Goal: Browse casually

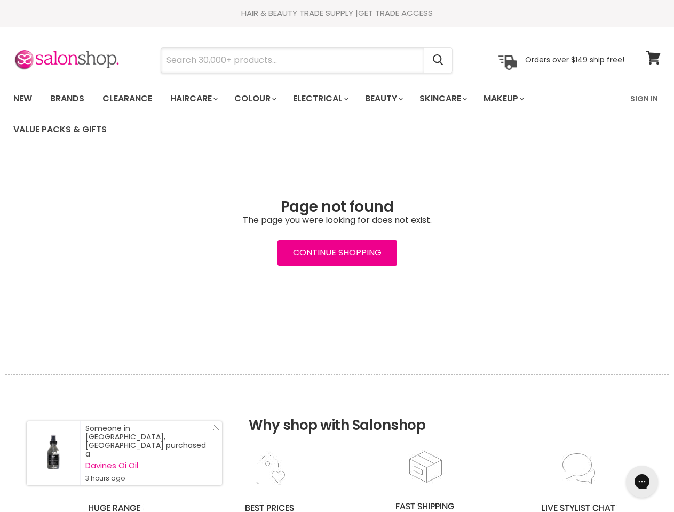
click at [293, 60] on input "Search" at bounding box center [292, 60] width 263 height 25
click at [439, 60] on icon "Search" at bounding box center [438, 60] width 11 height 11
click at [197, 99] on link "Haircare" at bounding box center [193, 99] width 62 height 22
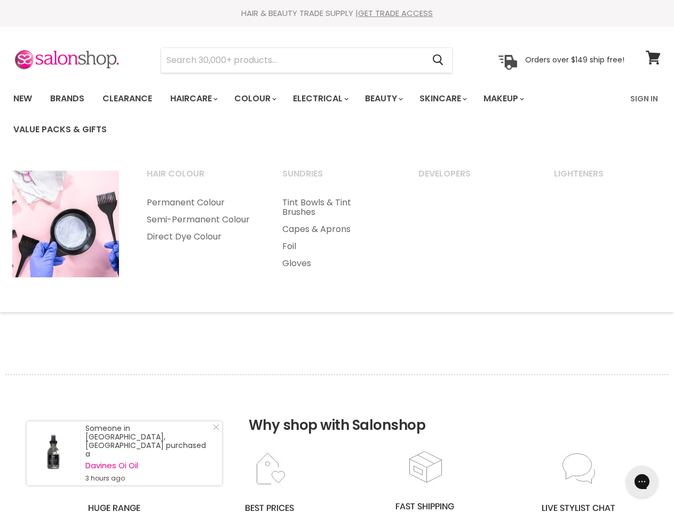
click at [261, 99] on link "Colour" at bounding box center [254, 99] width 57 height 22
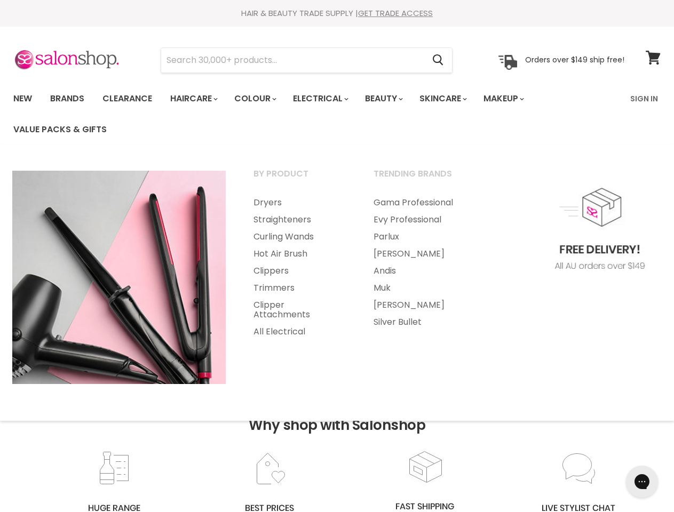
click at [328, 99] on link "Electrical" at bounding box center [320, 99] width 70 height 22
click at [393, 99] on link "Beauty" at bounding box center [383, 99] width 52 height 22
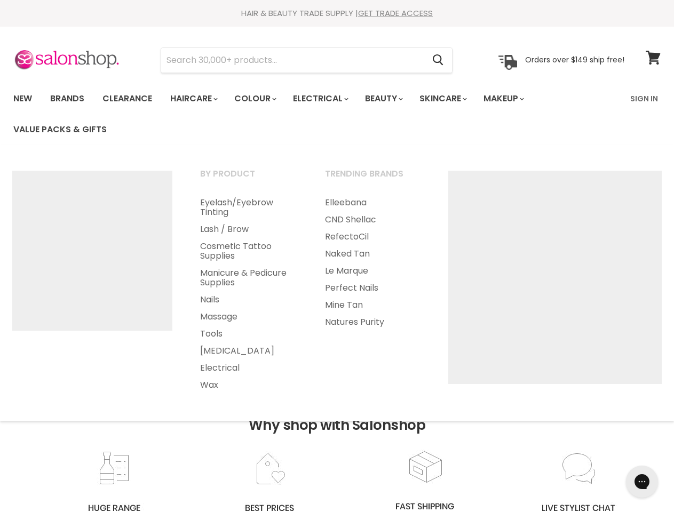
click at [455, 99] on link "Skincare" at bounding box center [442, 99] width 62 height 22
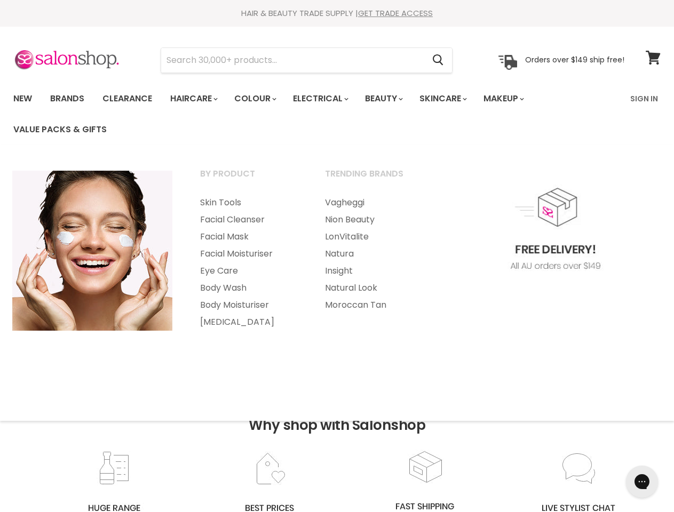
click at [518, 99] on link "Makeup" at bounding box center [503, 99] width 55 height 22
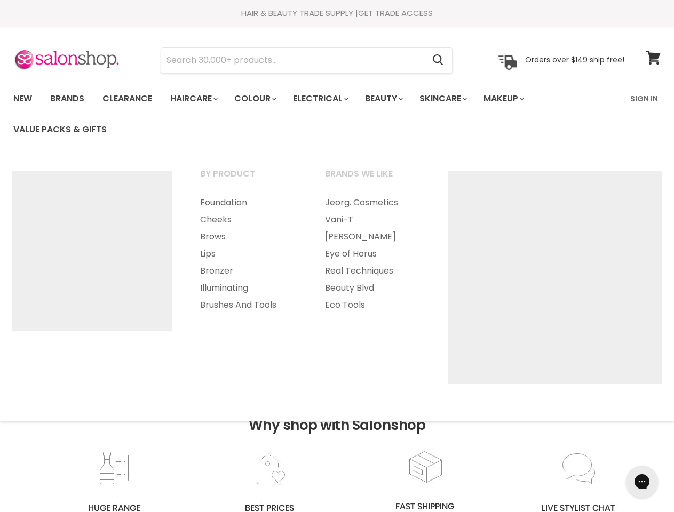
click at [337, 444] on h2 "Why shop with Salonshop" at bounding box center [336, 412] width 663 height 75
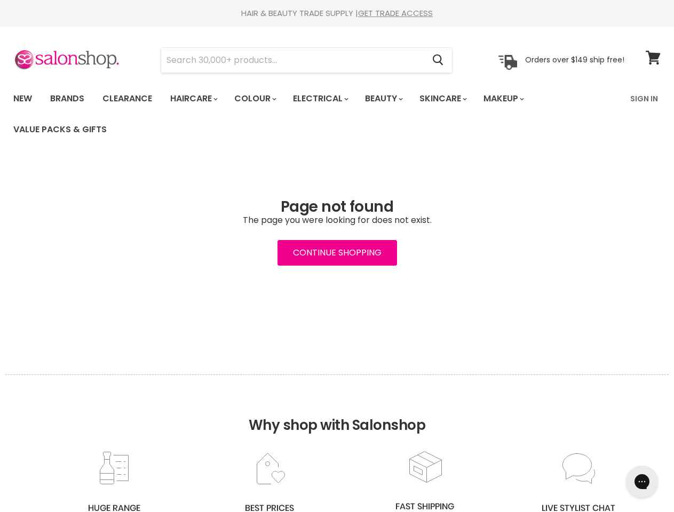
click at [642, 482] on icon "Gorgias live chat" at bounding box center [642, 482] width 10 height 10
